Goal: Task Accomplishment & Management: Use online tool/utility

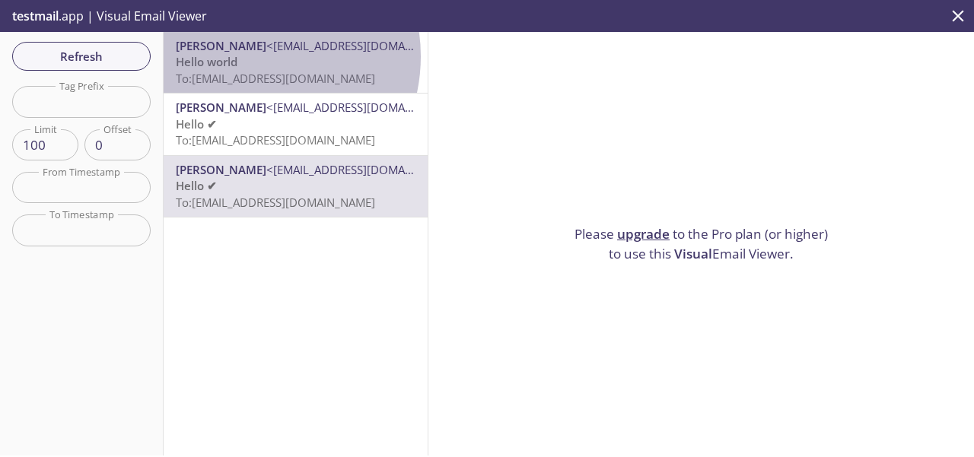
click at [244, 56] on p "Hello world To: 4vuxx.test3@inbox.testmail.app" at bounding box center [296, 70] width 240 height 33
